Goal: Task Accomplishment & Management: Use online tool/utility

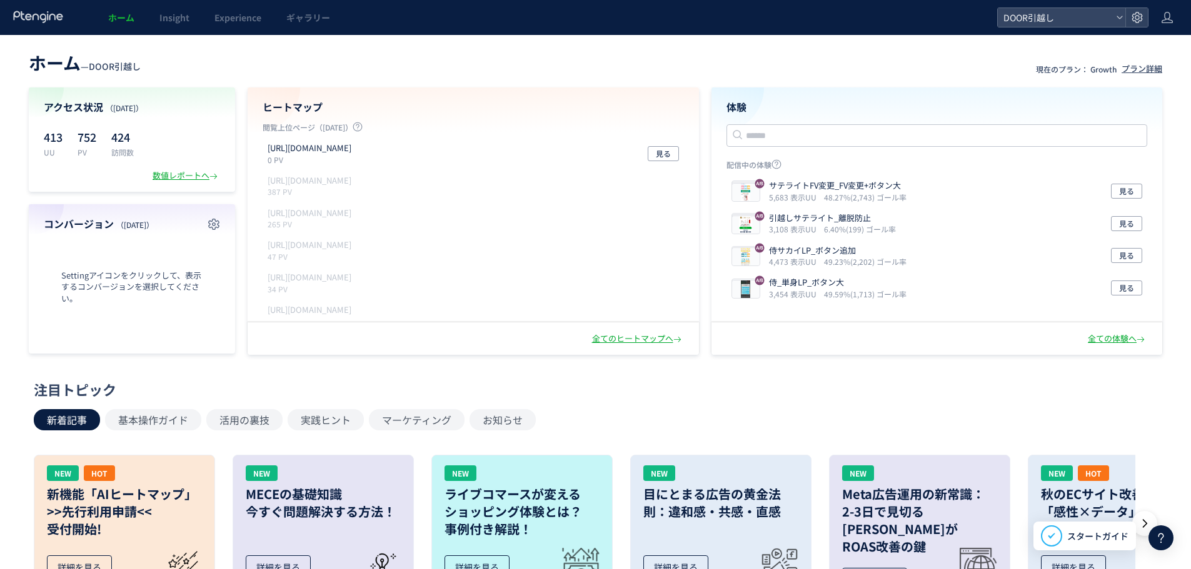
click at [667, 411] on div "新着記事 基本操作ガイド 活用の裏技 実践ヒント マーケティング お知らせ" at bounding box center [592, 419] width 1117 height 21
click at [1130, 201] on div "サテライトFV変更_FV変更+ボタン大 5,683 表示UU 48.27%(2,743) ゴール率 見る" at bounding box center [936, 191] width 421 height 33
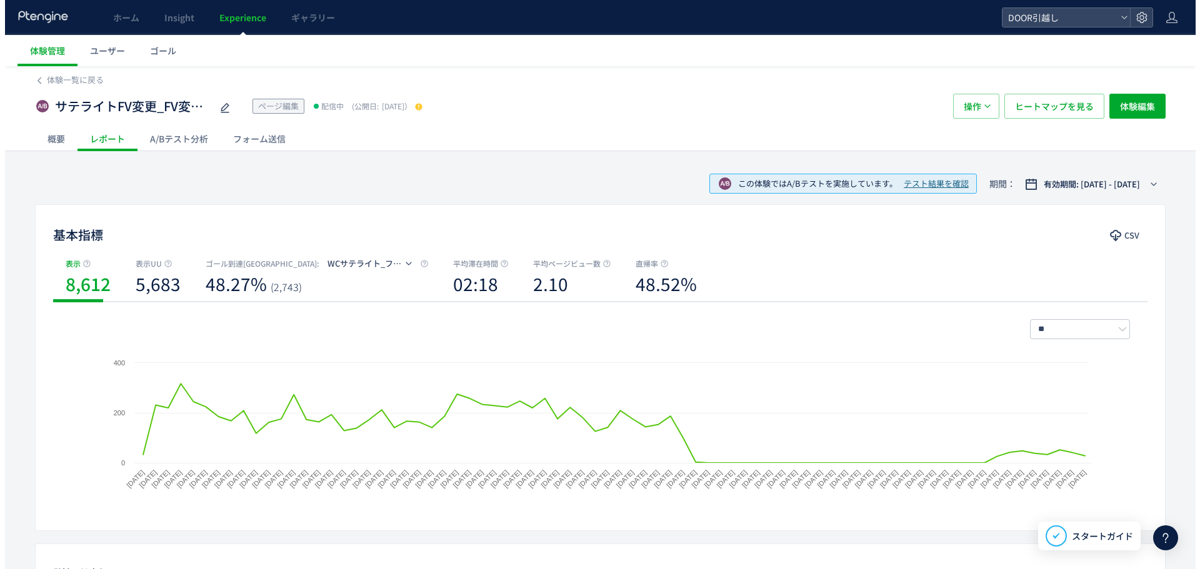
scroll to position [270, 0]
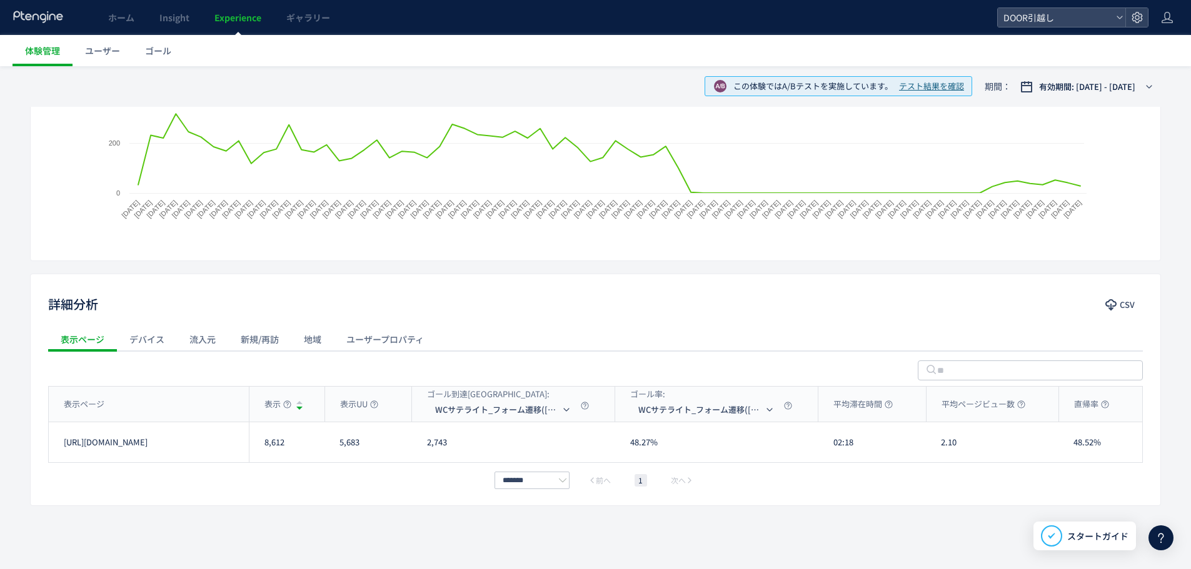
click at [144, 334] on div "デバイス" at bounding box center [147, 339] width 60 height 25
click at [193, 344] on div "流入元" at bounding box center [202, 339] width 51 height 25
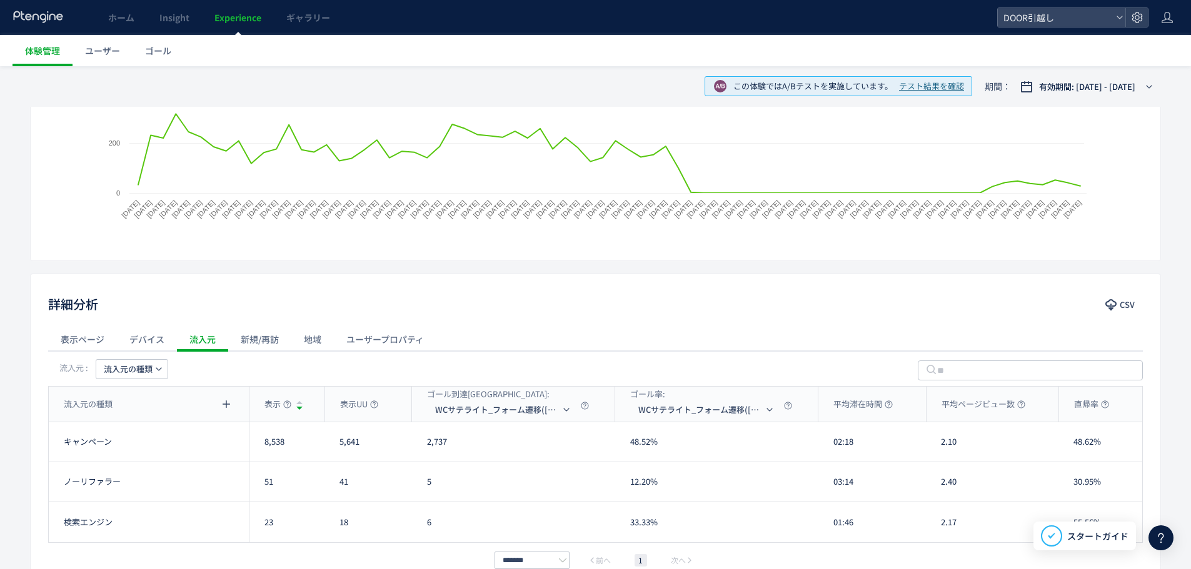
click at [80, 333] on div "表示ページ" at bounding box center [82, 339] width 69 height 25
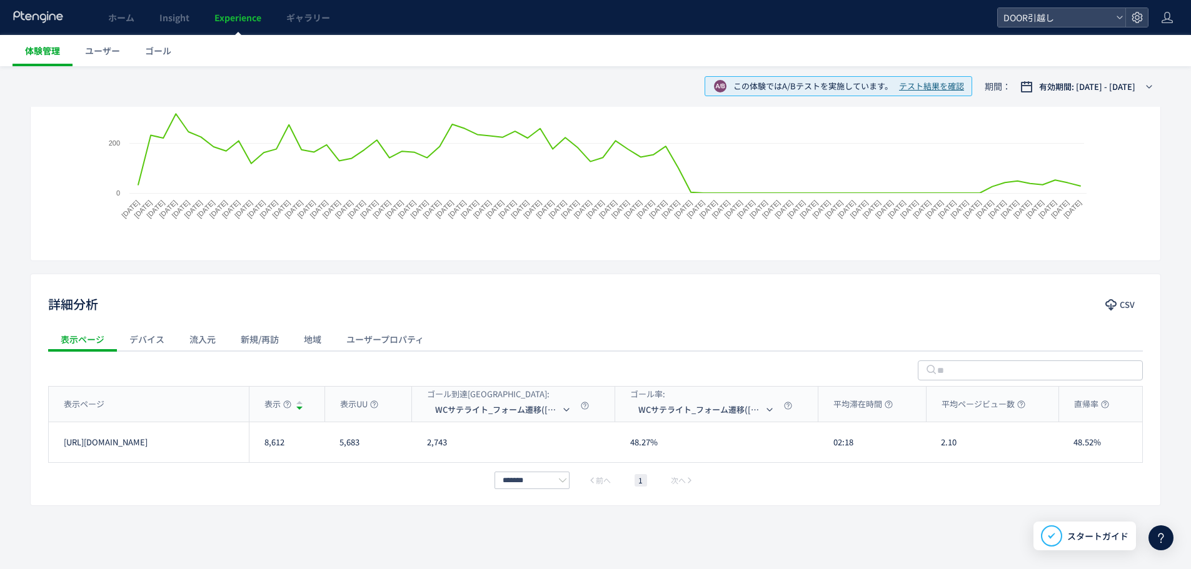
click at [61, 48] on link "体験管理" at bounding box center [43, 50] width 60 height 31
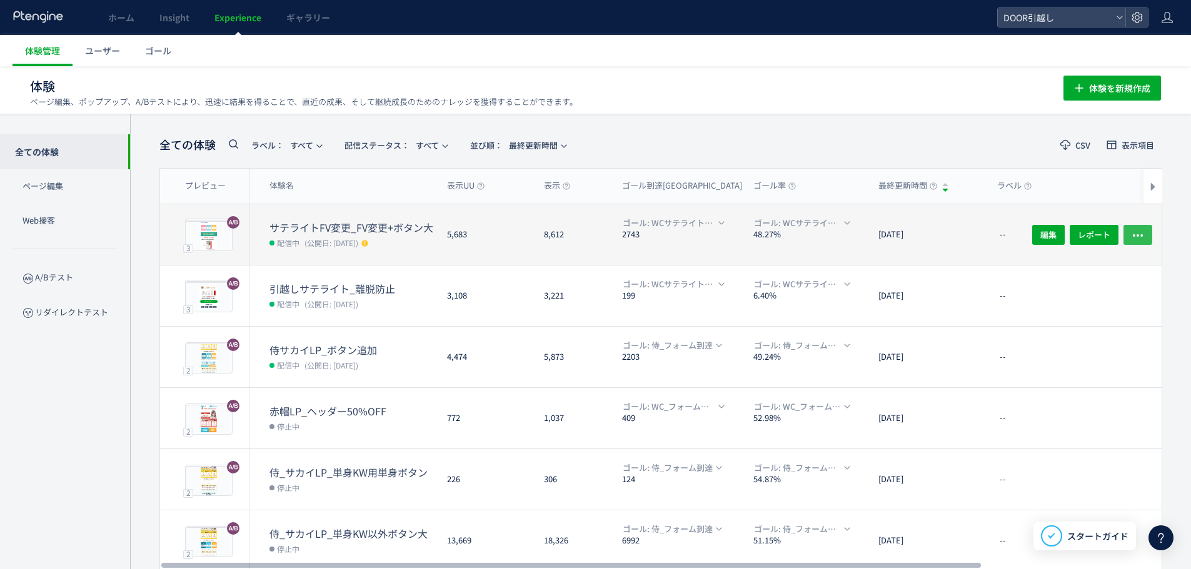
click at [1140, 236] on icon "button" at bounding box center [1137, 235] width 13 height 13
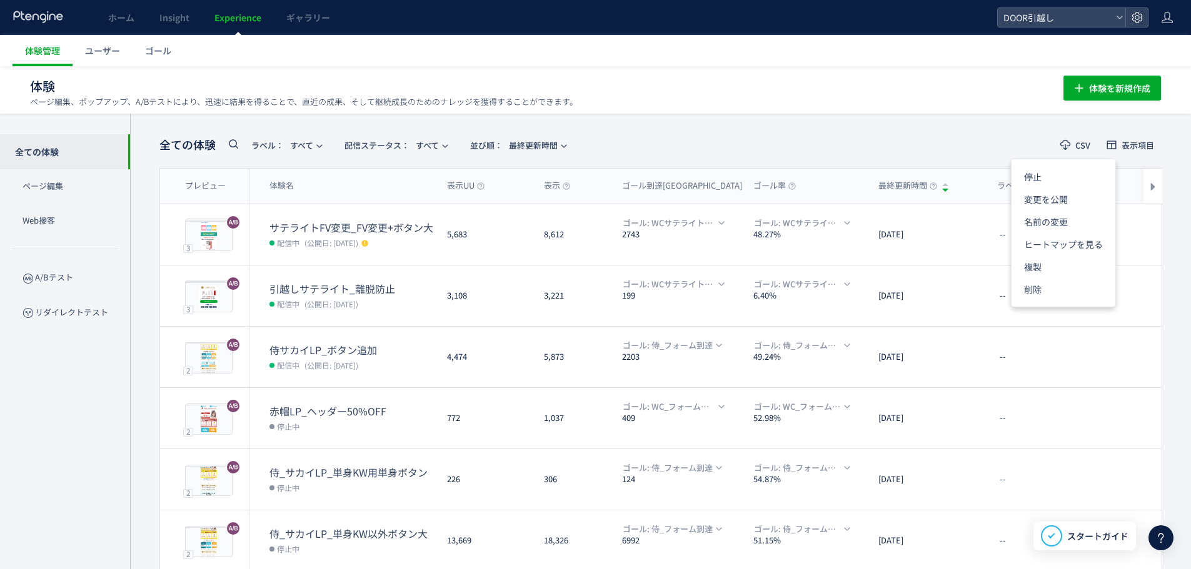
click at [1169, 229] on div "全ての体験 ラベル： すべて 配信ステータス​： すべて 並び順： 最終更新時間 CSV 表示項目 プレビュー 体験名 表示UU 表示 ゴール到達UU ゴール…" at bounding box center [660, 489] width 1061 height 750
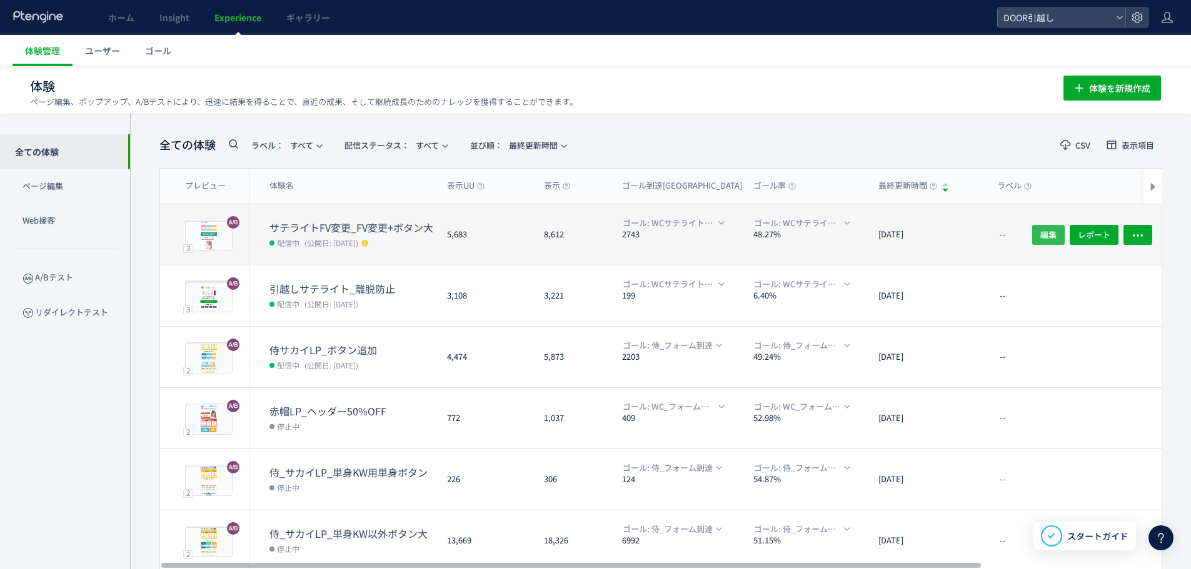
click at [1053, 228] on span "編集" at bounding box center [1048, 234] width 16 height 20
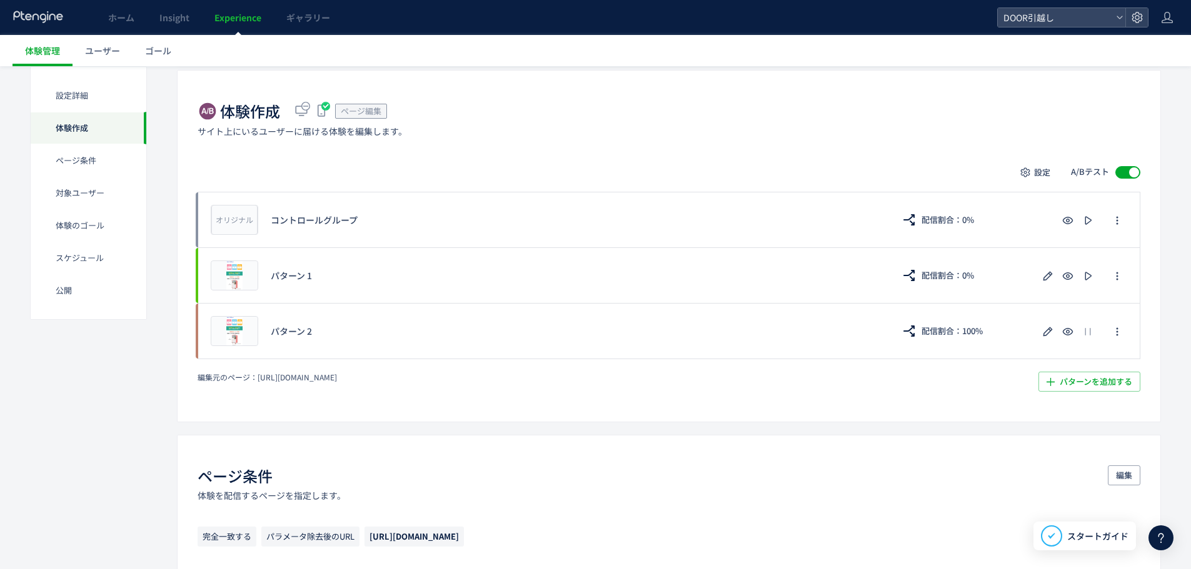
scroll to position [242, 0]
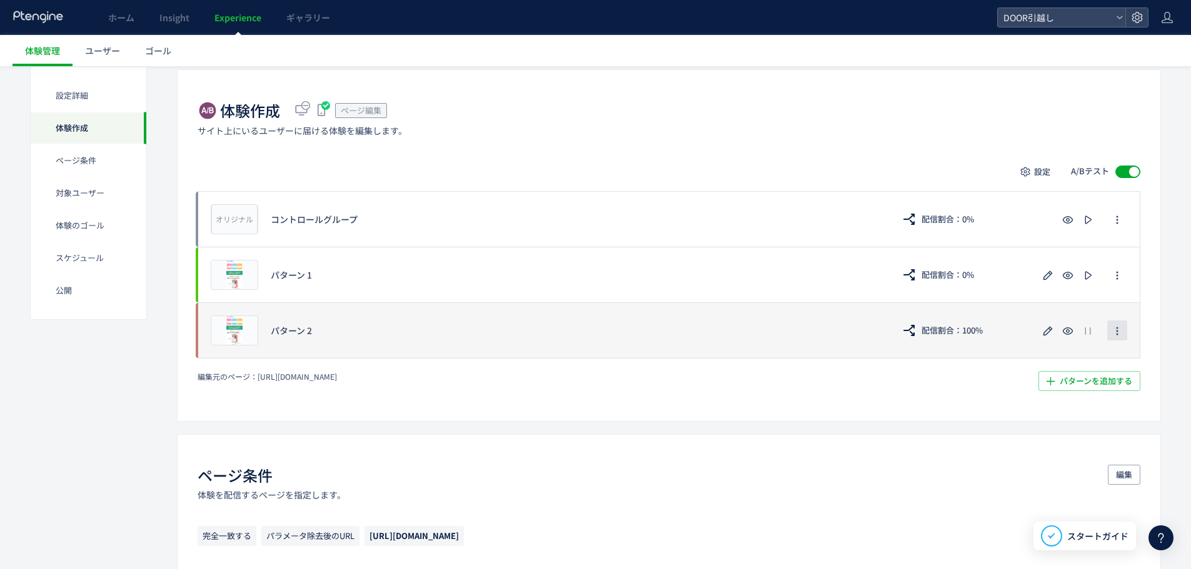
click at [1117, 334] on use "button" at bounding box center [1117, 332] width 2 height 8
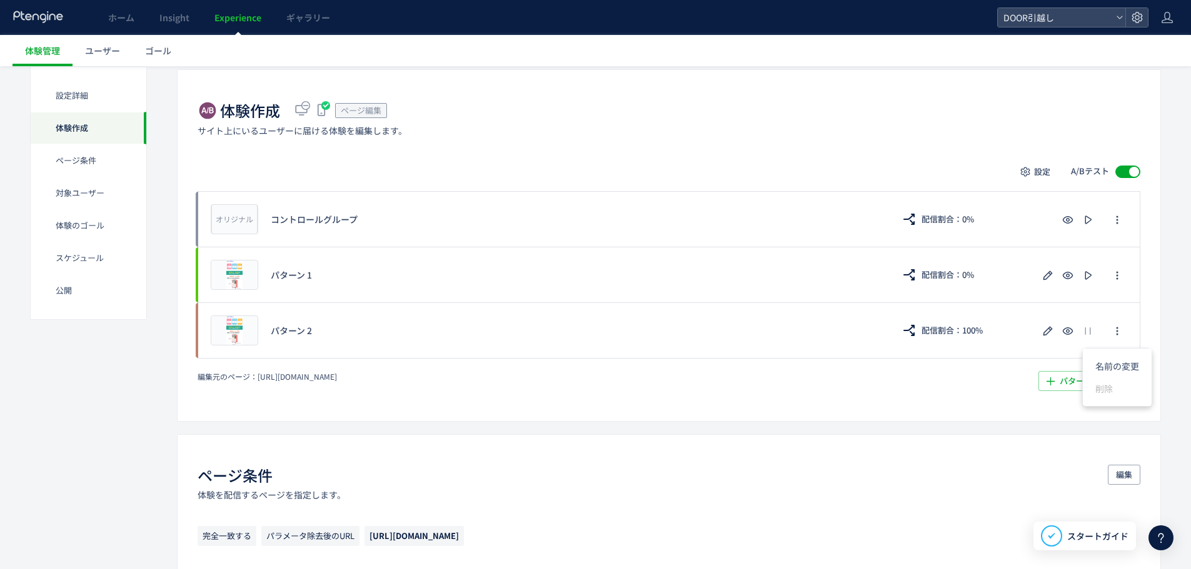
click at [997, 372] on div "編集元のページ： [URL][DOMAIN_NAME] パターンを追加する​" at bounding box center [669, 381] width 943 height 20
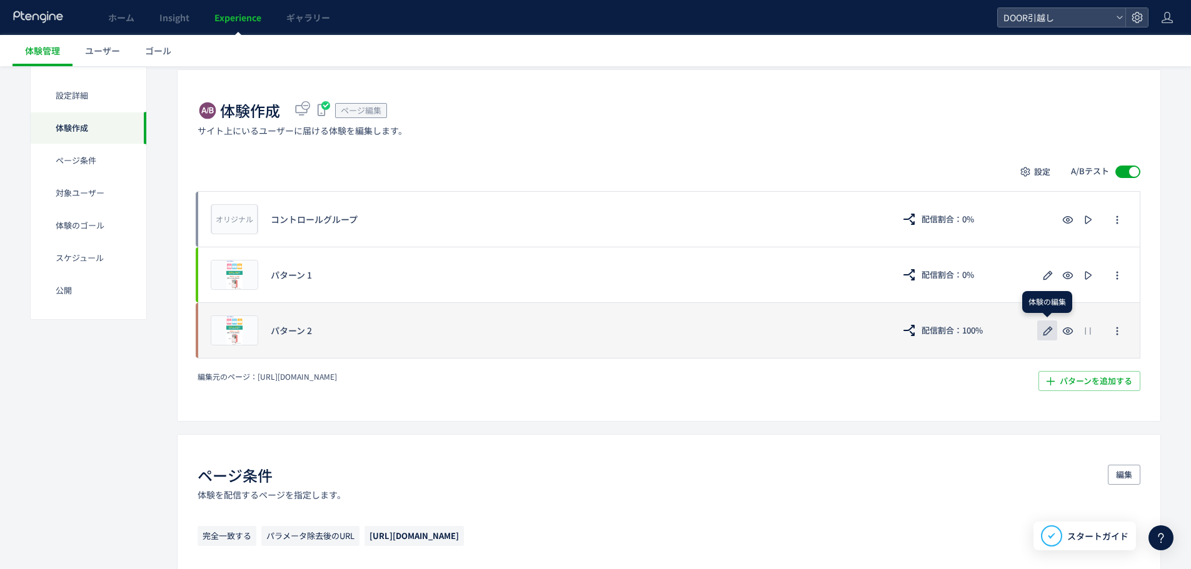
click at [1050, 334] on icon "button" at bounding box center [1047, 331] width 15 height 15
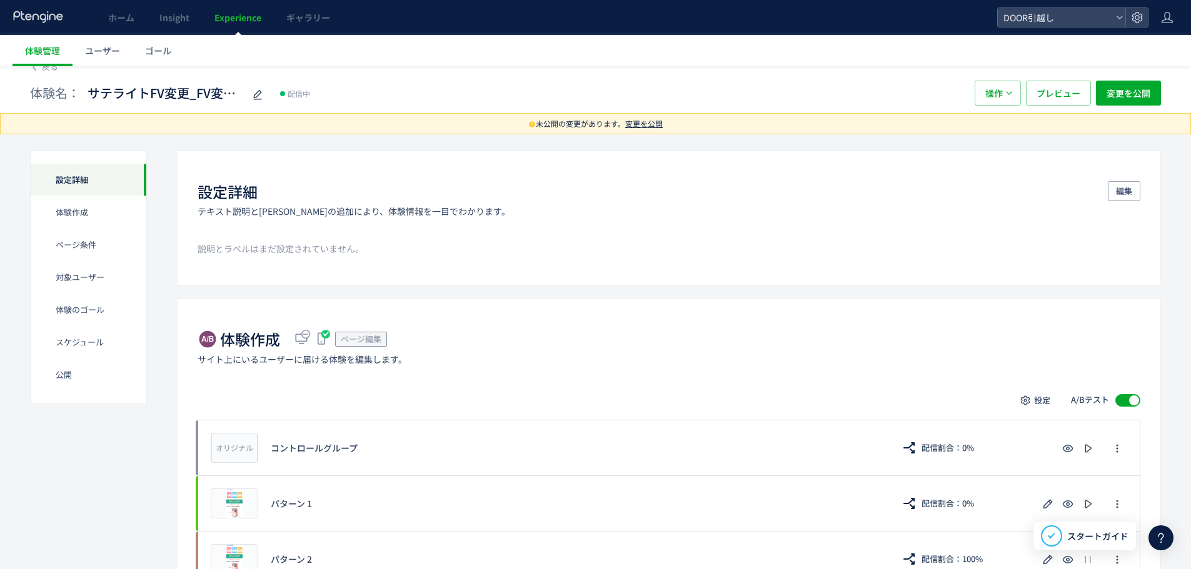
scroll to position [14, 0]
click at [651, 126] on span "変更を公開" at bounding box center [644, 123] width 38 height 11
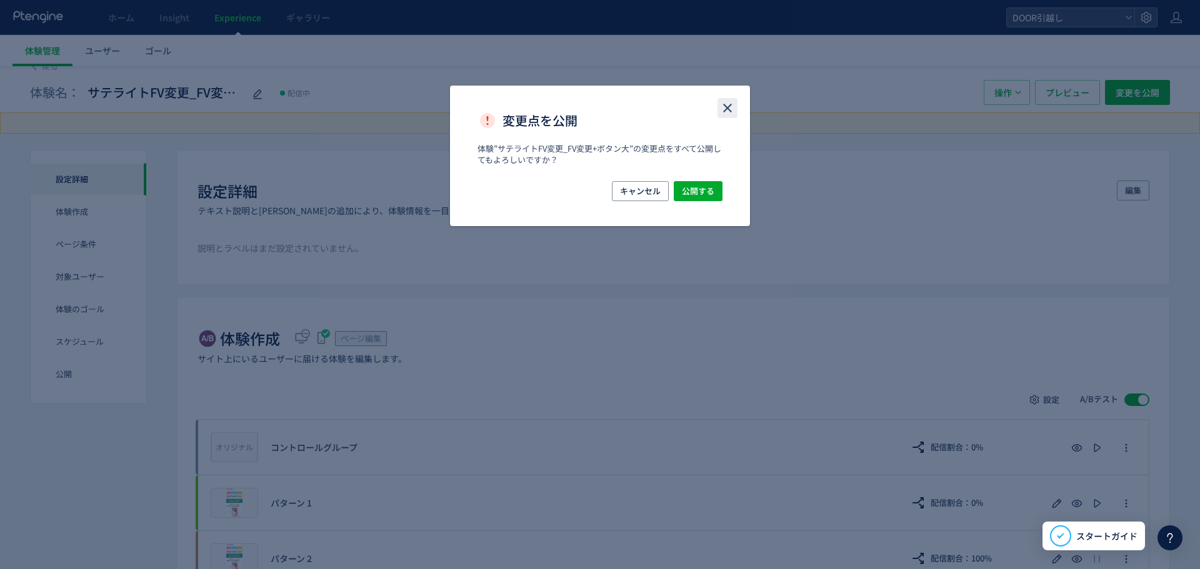
click at [723, 104] on icon "close" at bounding box center [727, 108] width 15 height 15
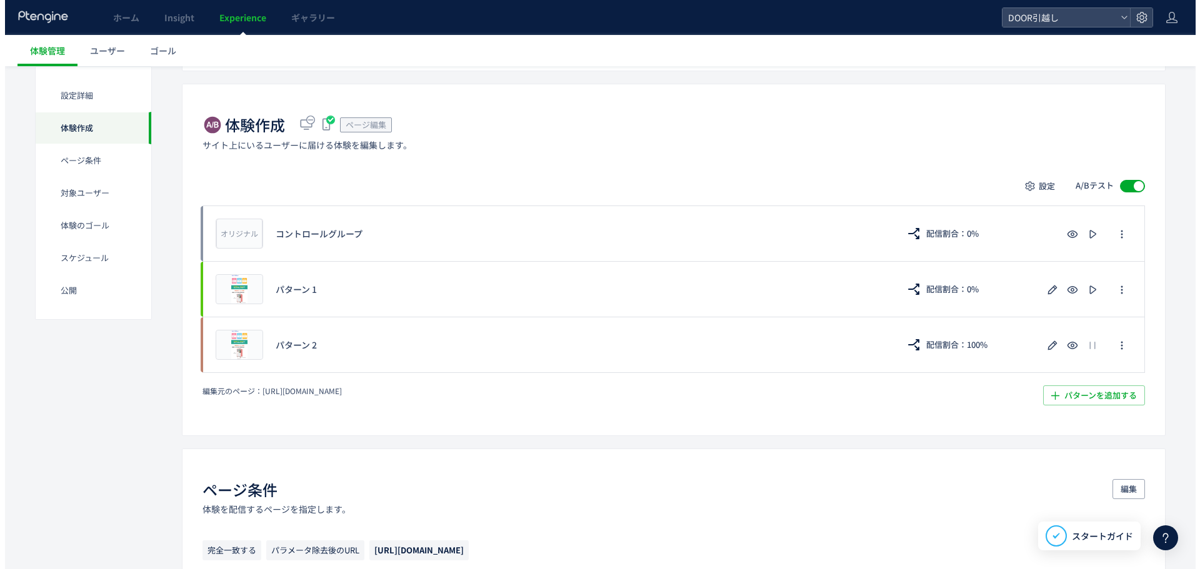
scroll to position [228, 0]
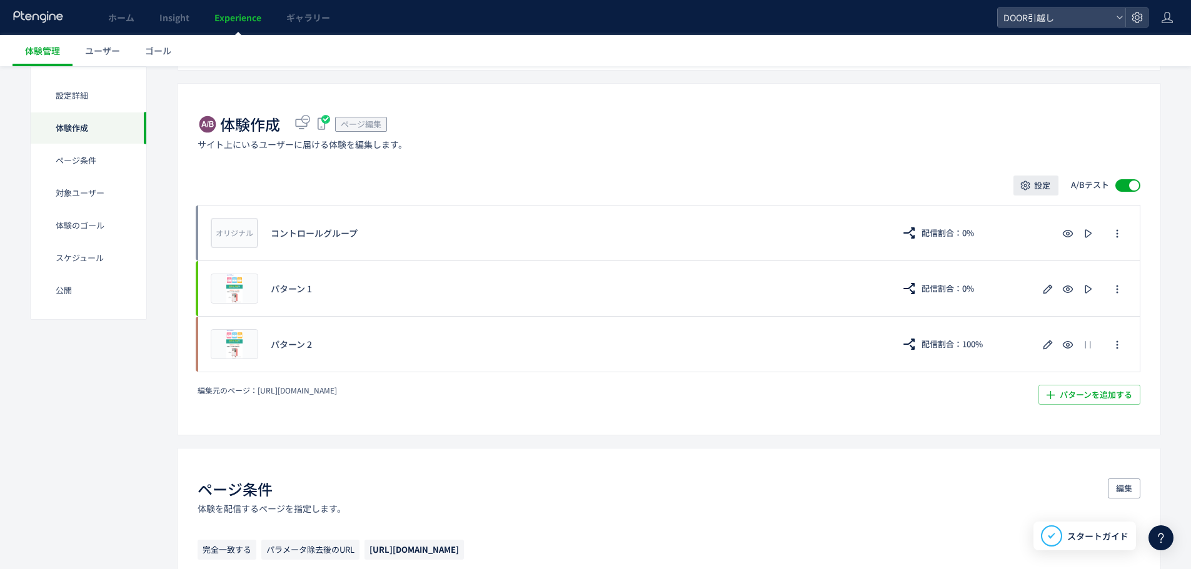
click at [1032, 190] on button "設定" at bounding box center [1035, 186] width 45 height 20
click at [1062, 394] on span "パターンを追加する​" at bounding box center [1095, 395] width 73 height 20
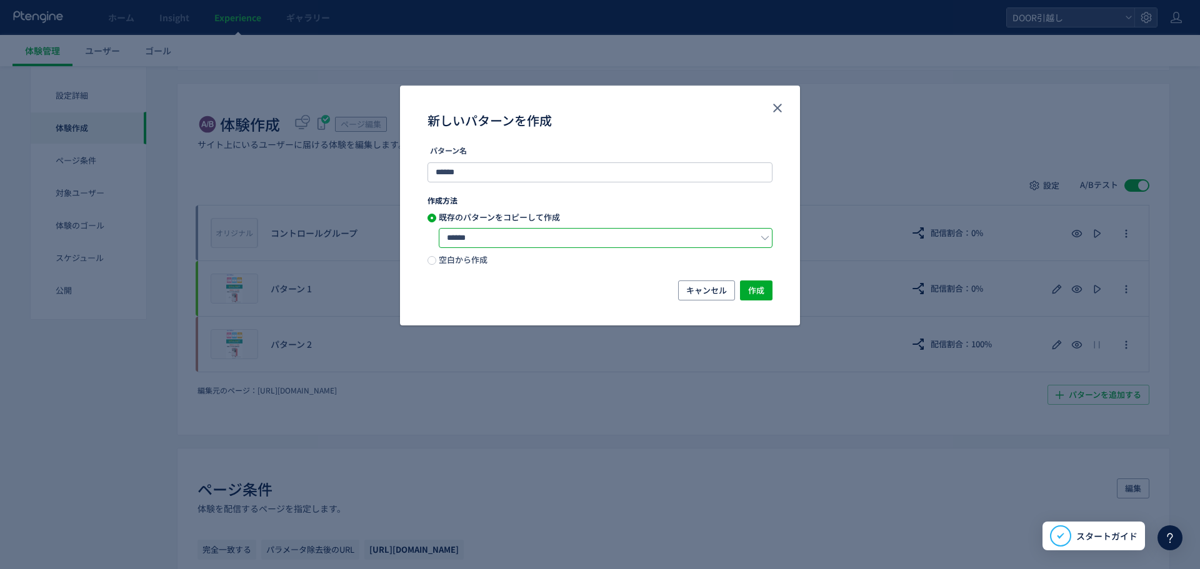
click at [629, 228] on input "******" at bounding box center [606, 238] width 334 height 20
click at [754, 293] on span "作成" at bounding box center [756, 291] width 16 height 20
